Goal: Task Accomplishment & Management: Complete application form

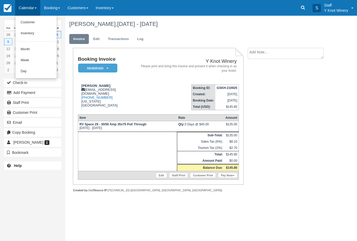
click at [28, 21] on link "Customer" at bounding box center [35, 22] width 41 height 11
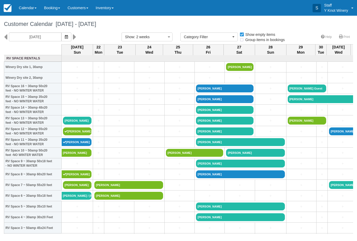
select select
click at [80, 102] on link "+" at bounding box center [77, 98] width 28 height 5
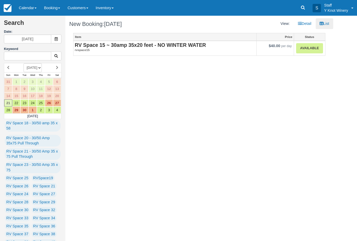
click at [307, 53] on link "Available" at bounding box center [309, 48] width 27 height 10
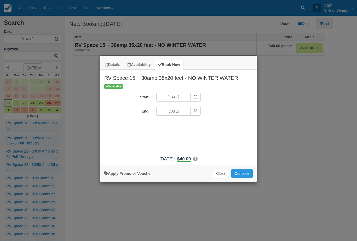
click at [241, 171] on div "Apply Promo or Voucher Close Continue Searching..." at bounding box center [178, 173] width 156 height 17
click at [238, 178] on button "Continue" at bounding box center [241, 173] width 21 height 9
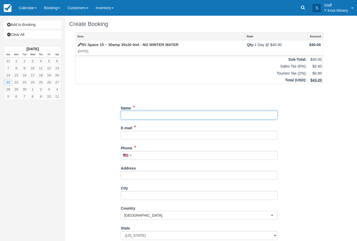
click at [158, 114] on input "Name" at bounding box center [199, 115] width 157 height 9
click at [155, 115] on input "Name" at bounding box center [199, 115] width 157 height 9
type input "[PERSON_NAME]"
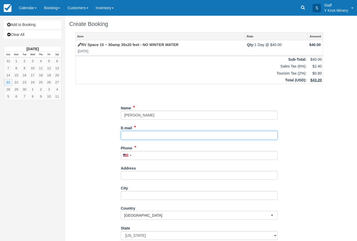
click at [143, 131] on input "E-mail" at bounding box center [199, 135] width 157 height 9
type input "[EMAIL_ADDRESS][DOMAIN_NAME]"
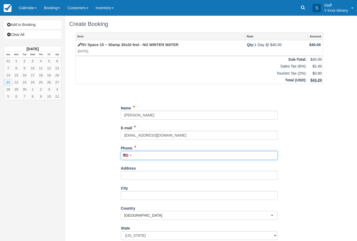
click at [150, 152] on input "Phone" at bounding box center [199, 155] width 157 height 9
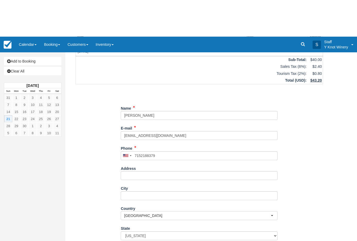
type input "+17152188379"
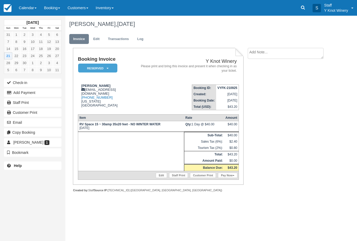
click at [229, 178] on link "Pay Now" at bounding box center [227, 175] width 19 height 5
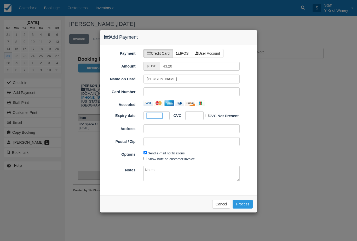
click at [195, 119] on div at bounding box center [194, 115] width 18 height 9
click at [146, 159] on input "Show note on customer invoice" at bounding box center [145, 158] width 3 height 3
checkbox input "true"
click at [251, 203] on button "Process" at bounding box center [243, 203] width 20 height 9
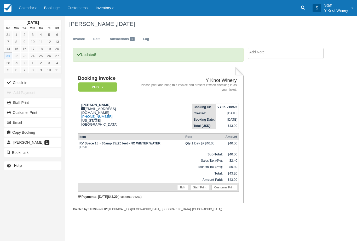
click at [20, 81] on button "Check-in" at bounding box center [33, 82] width 58 height 8
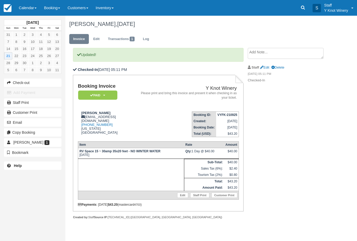
click at [27, 8] on link "Calendar" at bounding box center [27, 8] width 25 height 16
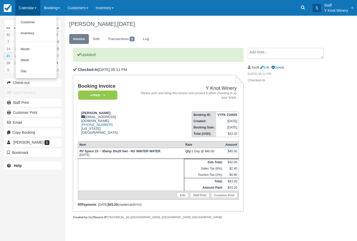
click at [33, 20] on link "Customer" at bounding box center [35, 22] width 41 height 11
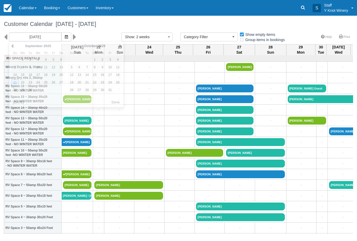
select select
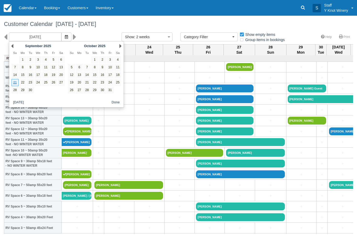
click at [65, 37] on icon "button" at bounding box center [66, 37] width 3 height 4
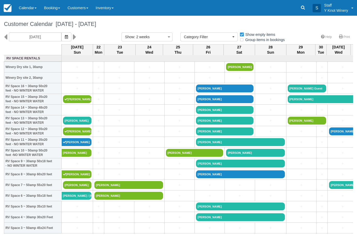
click at [65, 36] on icon "button" at bounding box center [66, 37] width 3 height 4
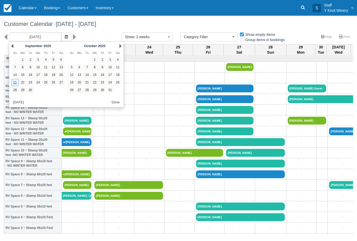
click at [110, 60] on link "3" at bounding box center [110, 59] width 7 height 7
type input "10/03/25"
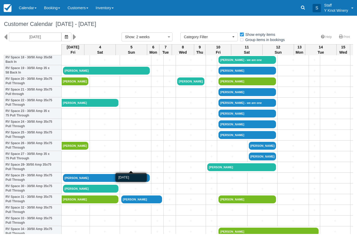
scroll to position [210, 0]
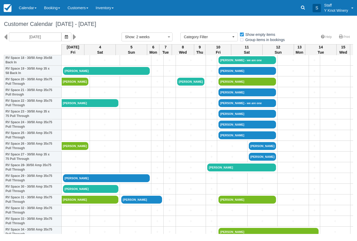
click at [101, 181] on link "[PERSON_NAME]" at bounding box center [106, 178] width 87 height 8
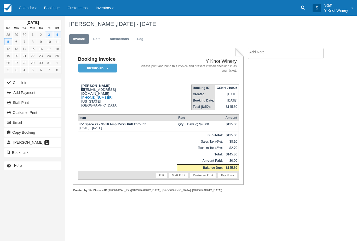
click at [157, 178] on link "Edit" at bounding box center [161, 175] width 11 height 5
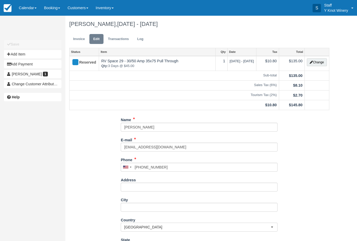
click at [314, 65] on button "Change" at bounding box center [317, 62] width 20 height 8
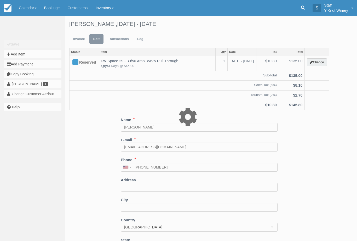
type input "135.00"
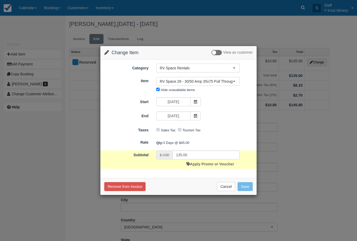
click at [196, 116] on icon at bounding box center [196, 116] width 4 height 4
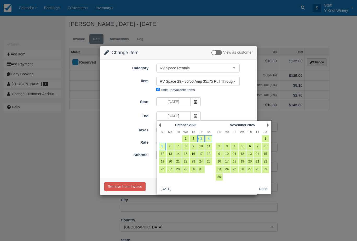
click at [211, 139] on link "4" at bounding box center [208, 138] width 7 height 7
type input "10/04/25"
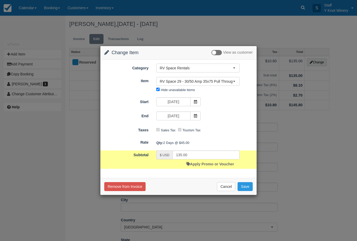
type input "90.00"
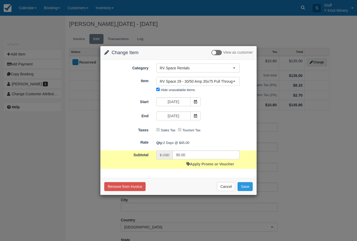
click at [246, 186] on button "Save" at bounding box center [245, 186] width 15 height 9
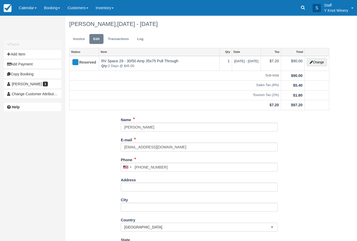
click at [79, 39] on link "Invoice" at bounding box center [79, 39] width 20 height 10
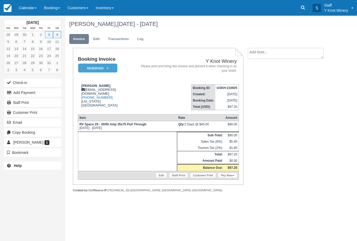
click at [29, 7] on link "Calendar" at bounding box center [27, 8] width 25 height 16
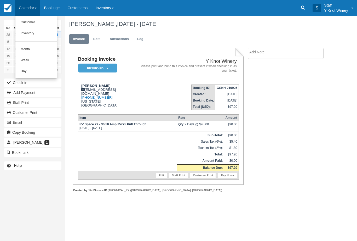
click at [32, 21] on link "Customer" at bounding box center [35, 22] width 41 height 11
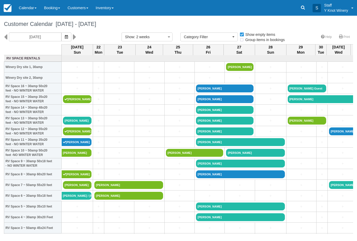
select select
click at [133, 166] on link "+" at bounding box center [119, 163] width 27 height 5
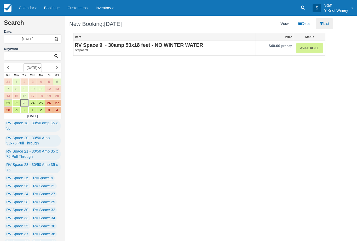
click at [26, 12] on link "Calendar" at bounding box center [27, 8] width 25 height 16
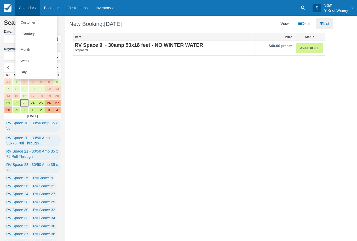
click at [26, 20] on link "Customer" at bounding box center [35, 22] width 41 height 11
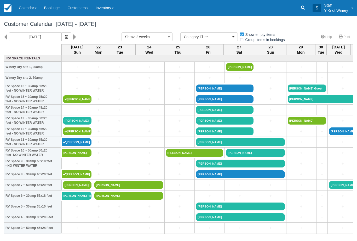
select select
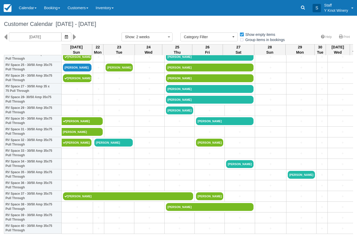
scroll to position [279, 1]
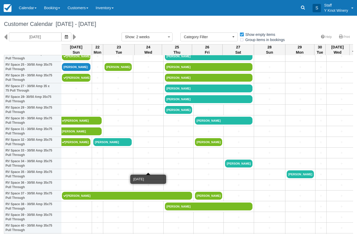
click at [145, 166] on link "+" at bounding box center [148, 163] width 27 height 5
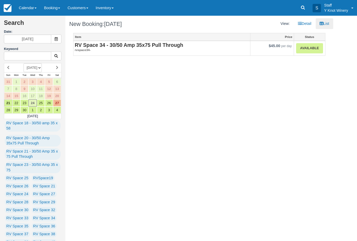
click at [306, 48] on link "Available" at bounding box center [309, 48] width 27 height 10
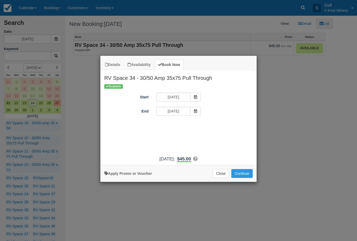
click at [242, 175] on button "Continue" at bounding box center [241, 173] width 21 height 9
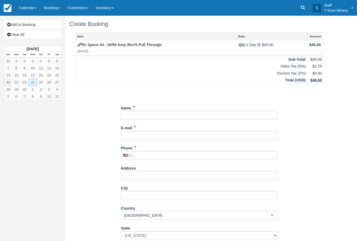
click at [171, 123] on div "E-mail Did you mean ?" at bounding box center [199, 131] width 157 height 16
click at [169, 117] on input "Name" at bounding box center [199, 115] width 157 height 9
click at [170, 111] on input "Name" at bounding box center [199, 115] width 157 height 9
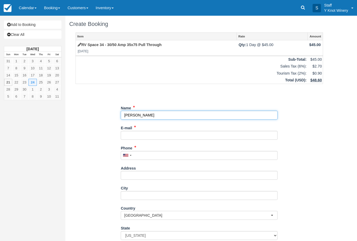
type input "[PERSON_NAME]"
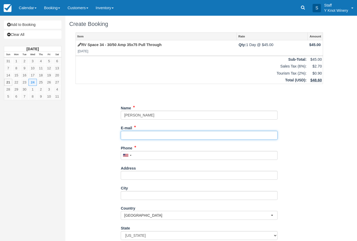
click at [147, 132] on input "E-mail" at bounding box center [199, 135] width 157 height 9
type input "[EMAIL_ADDRESS][DOMAIN_NAME]"
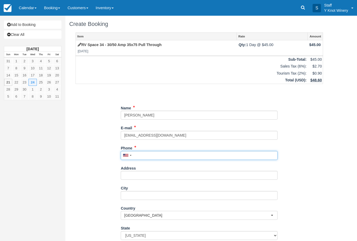
click at [155, 152] on input "Phone" at bounding box center [199, 155] width 157 height 9
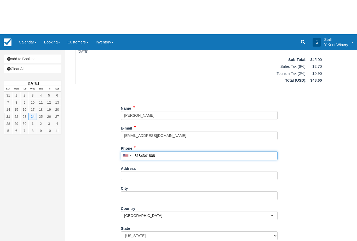
scroll to position [34, 0]
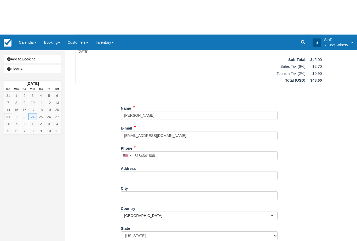
type input "+18184341808"
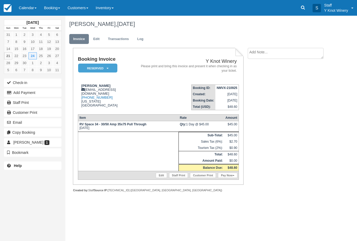
click at [14, 122] on button "Email" at bounding box center [33, 122] width 58 height 8
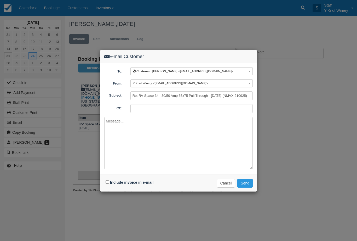
click at [107, 186] on div "Include invoice in e-mail Delivering e-mail ... Cancel Send" at bounding box center [178, 182] width 156 height 17
click at [108, 183] on input "Include invoice in e-mail" at bounding box center [107, 181] width 3 height 3
checkbox input "true"
click at [246, 187] on button "Send" at bounding box center [244, 183] width 15 height 9
